Goal: Navigation & Orientation: Find specific page/section

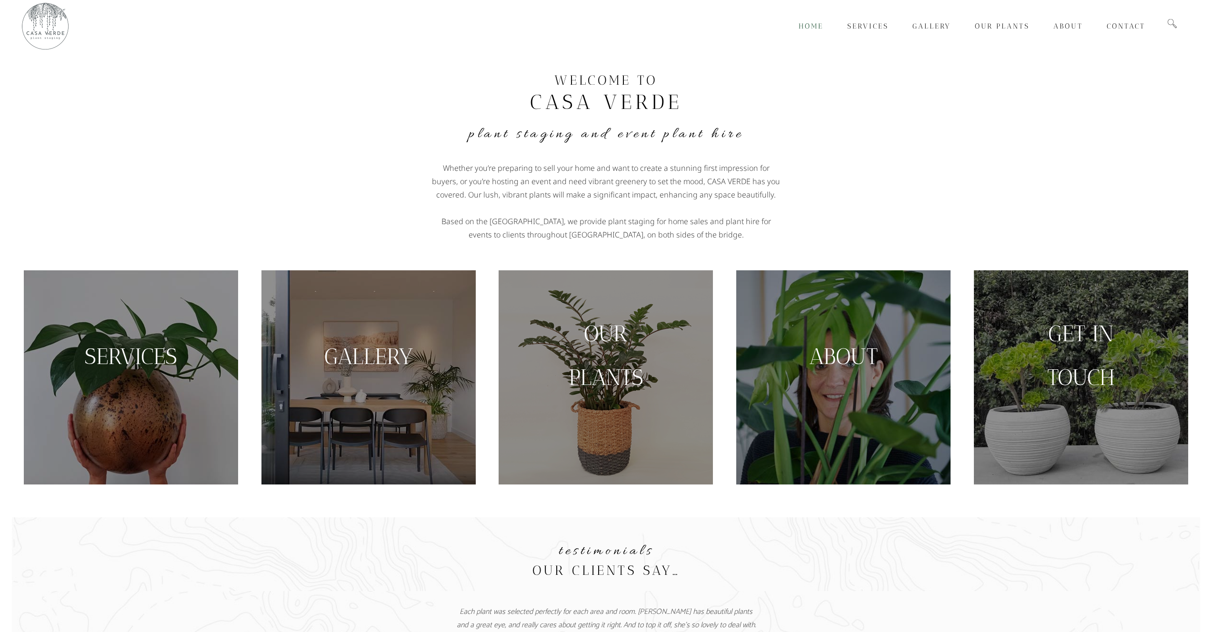
click at [605, 333] on link "OUR" at bounding box center [606, 333] width 44 height 27
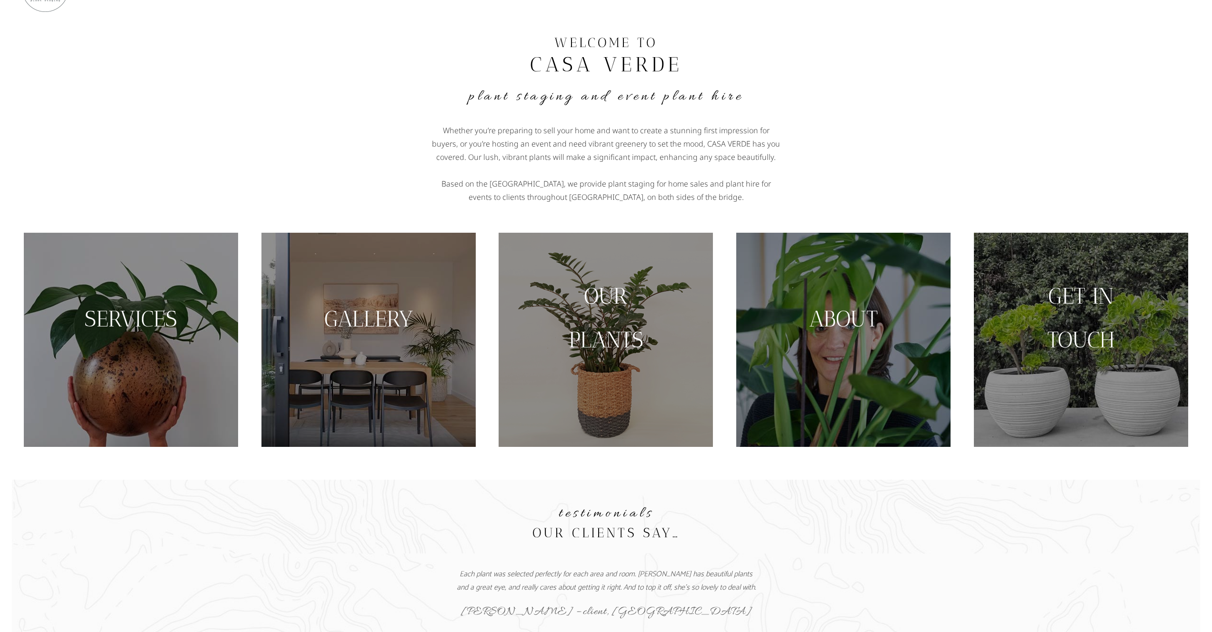
scroll to position [208, 0]
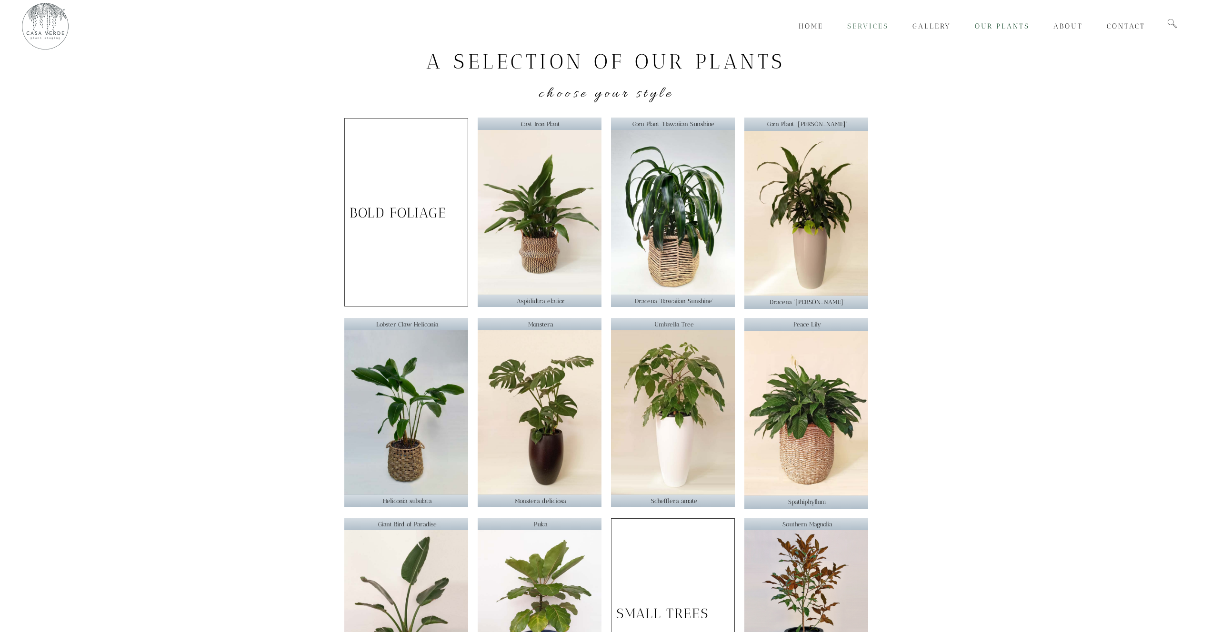
click at [883, 29] on span "Services" at bounding box center [867, 26] width 41 height 9
